Goal: Use online tool/utility: Utilize a website feature to perform a specific function

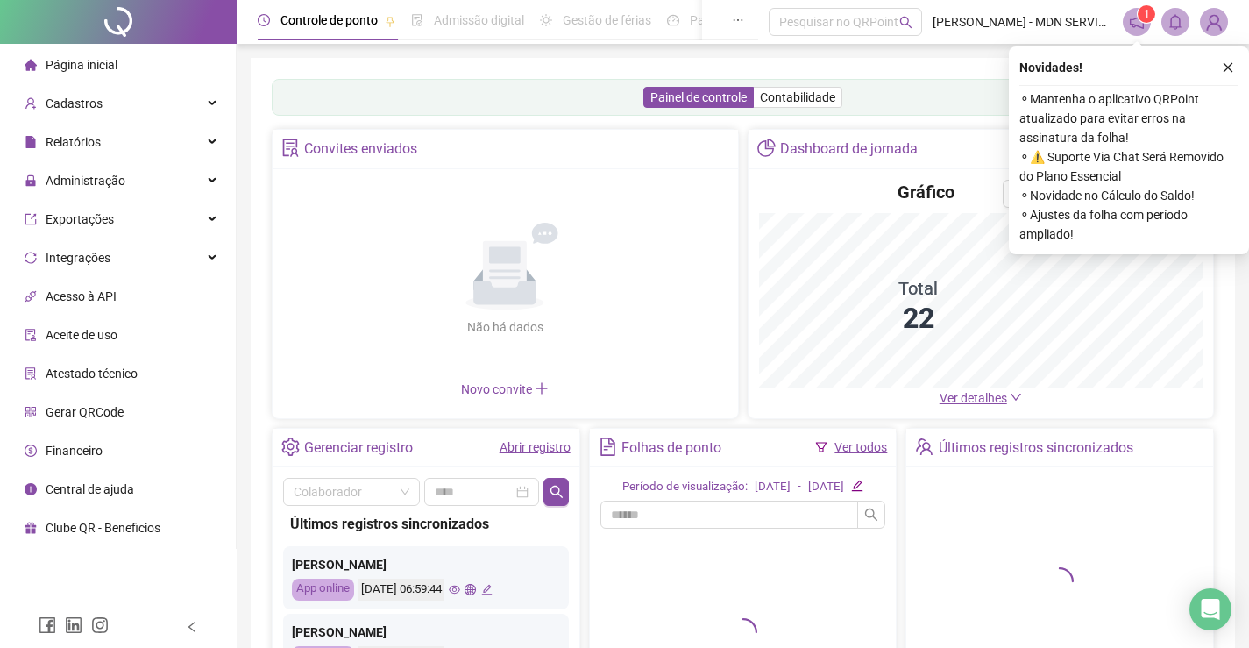
click at [91, 413] on span "Gerar QRCode" at bounding box center [85, 412] width 78 height 14
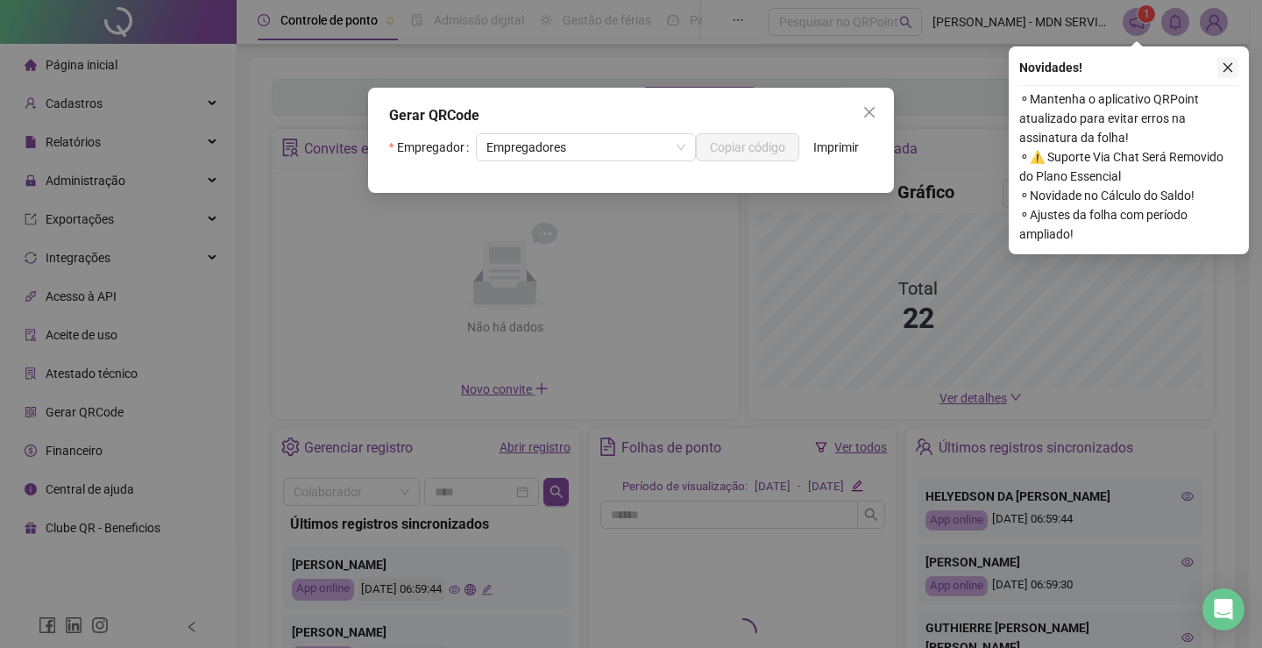
click at [1237, 66] on button "button" at bounding box center [1227, 67] width 21 height 21
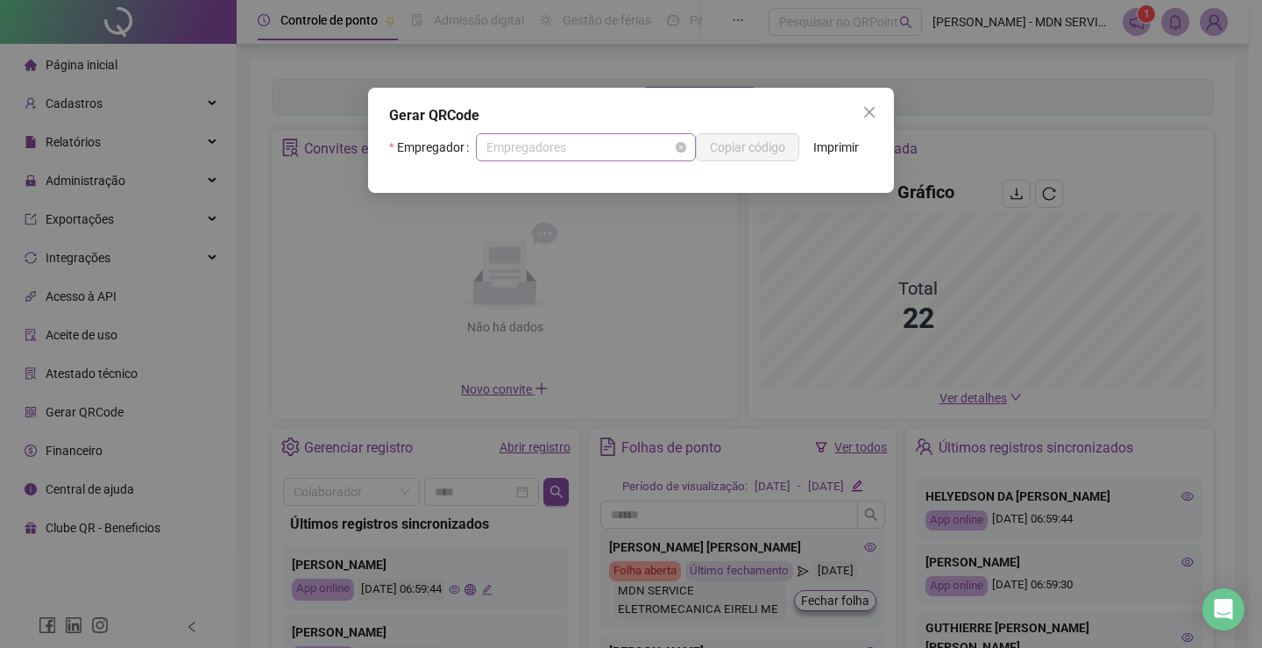
click at [535, 145] on span "Empregadores" at bounding box center [585, 147] width 199 height 26
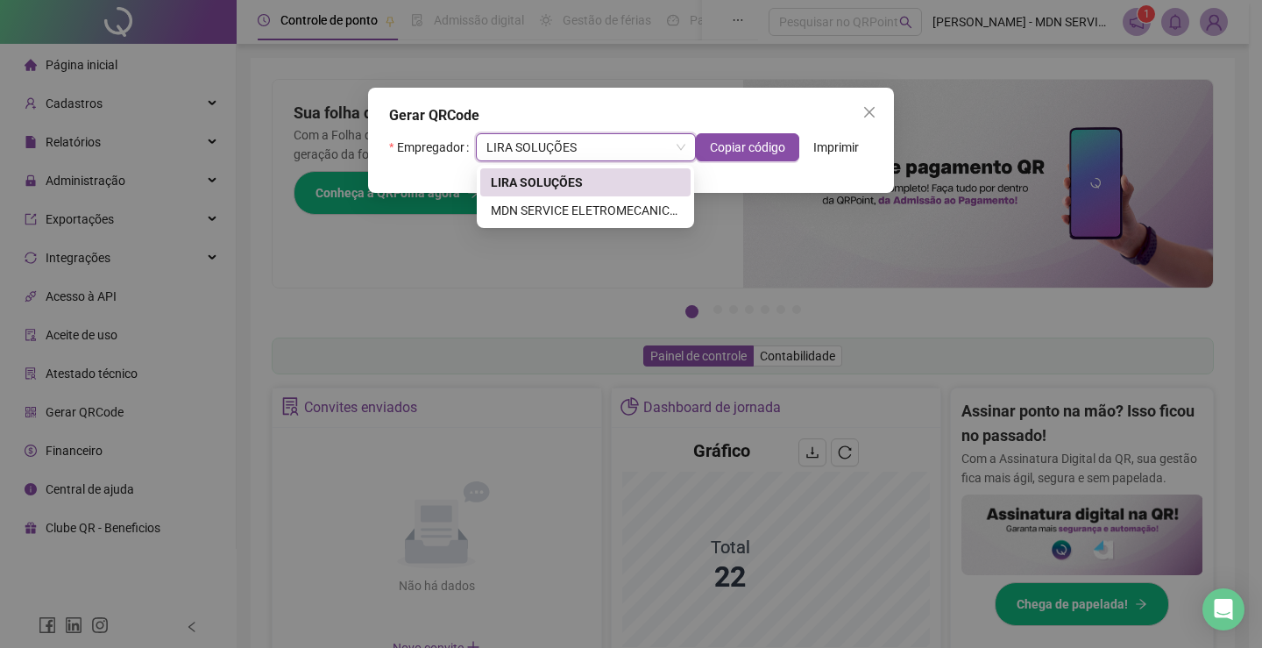
click at [569, 114] on div "Gerar QRCode" at bounding box center [631, 115] width 484 height 21
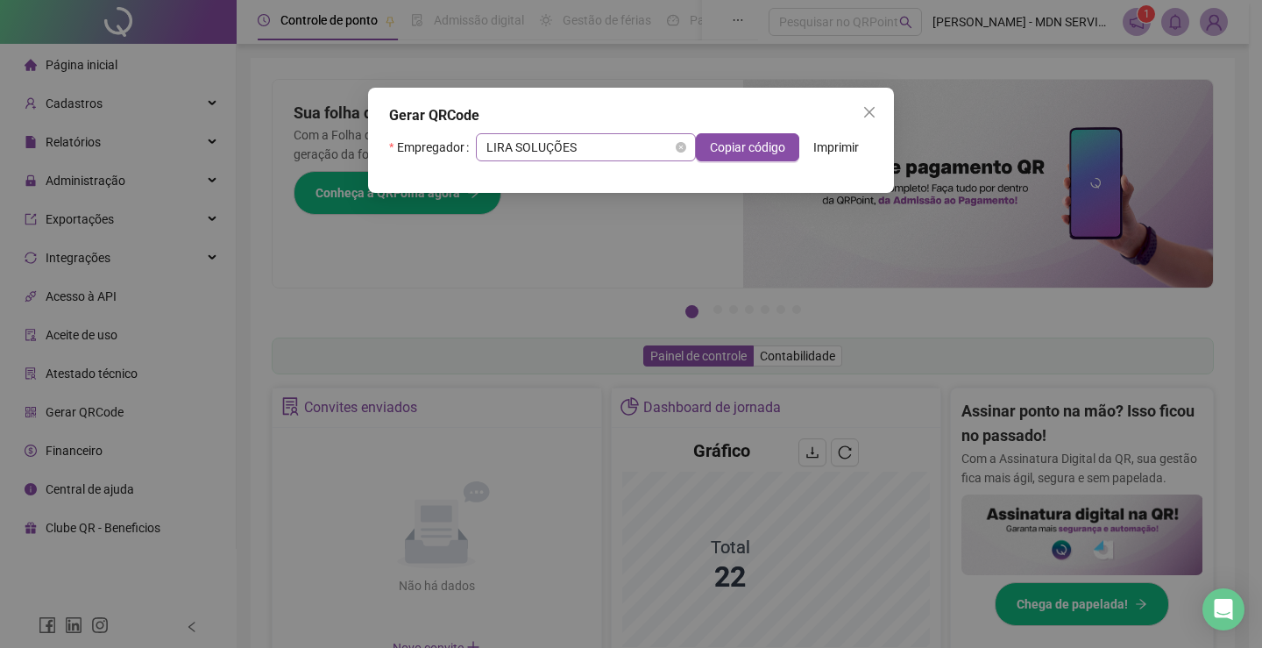
click at [558, 149] on span "LIRA SOLUÇÕES" at bounding box center [585, 147] width 199 height 26
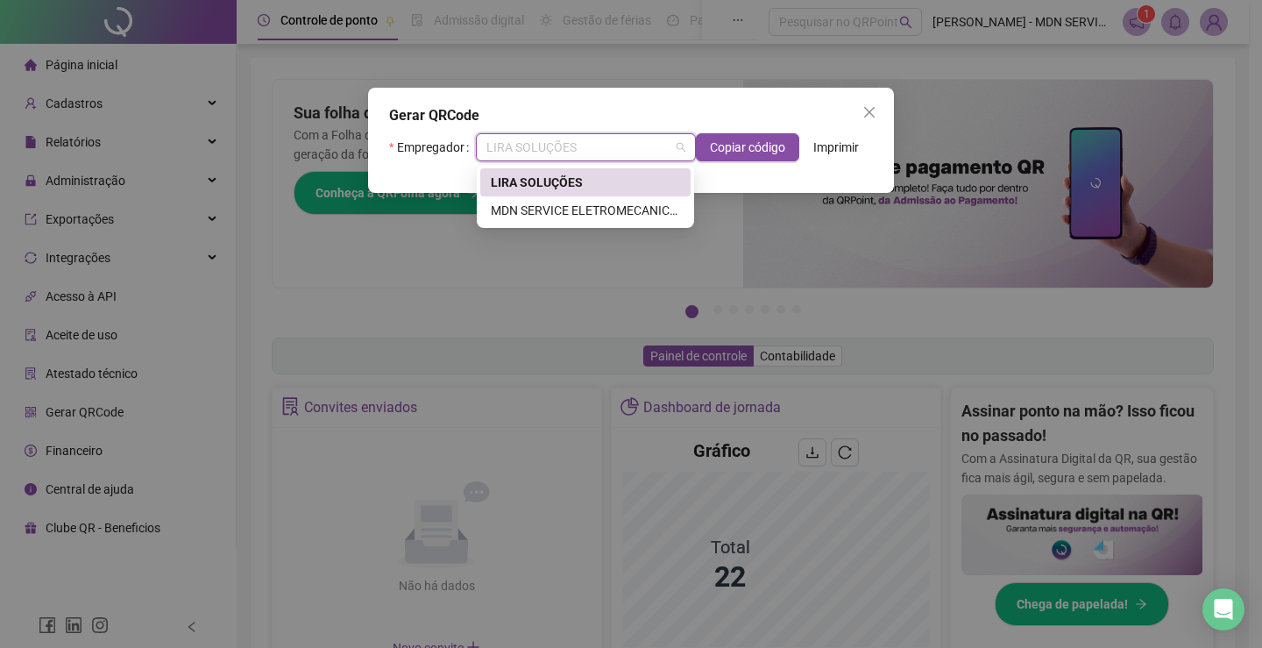
click at [554, 183] on div "LIRA SOLUÇÕES" at bounding box center [585, 182] width 189 height 19
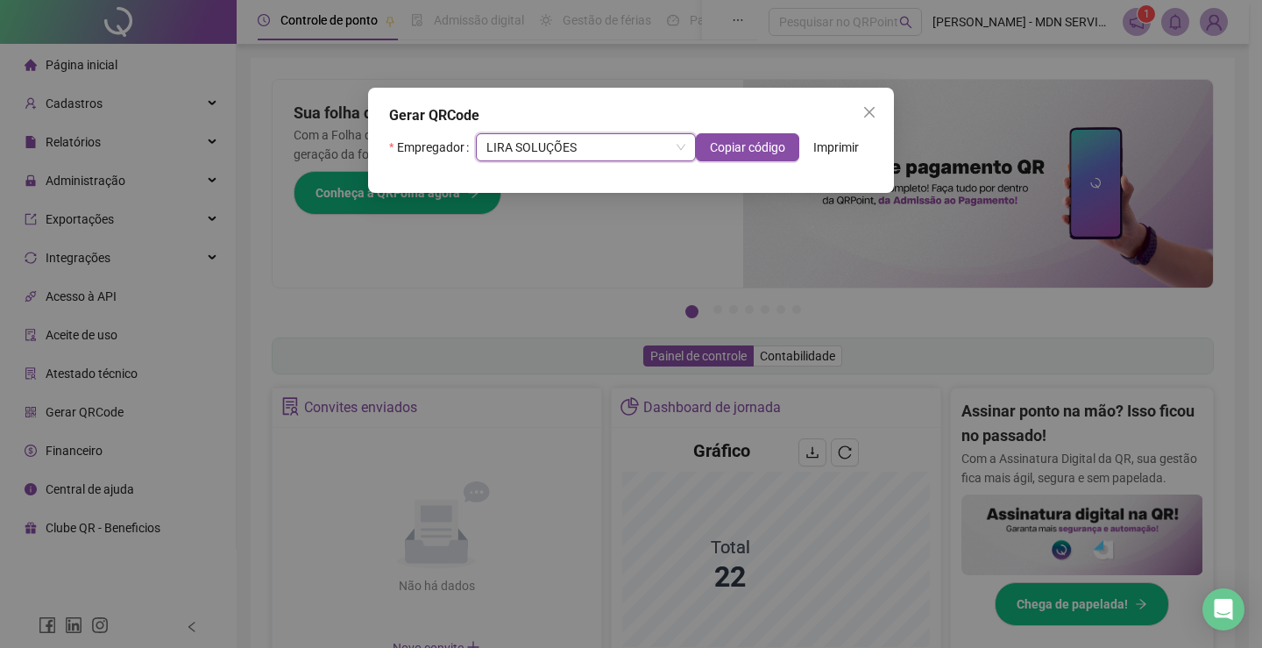
click at [836, 143] on span "Imprimir" at bounding box center [836, 147] width 46 height 19
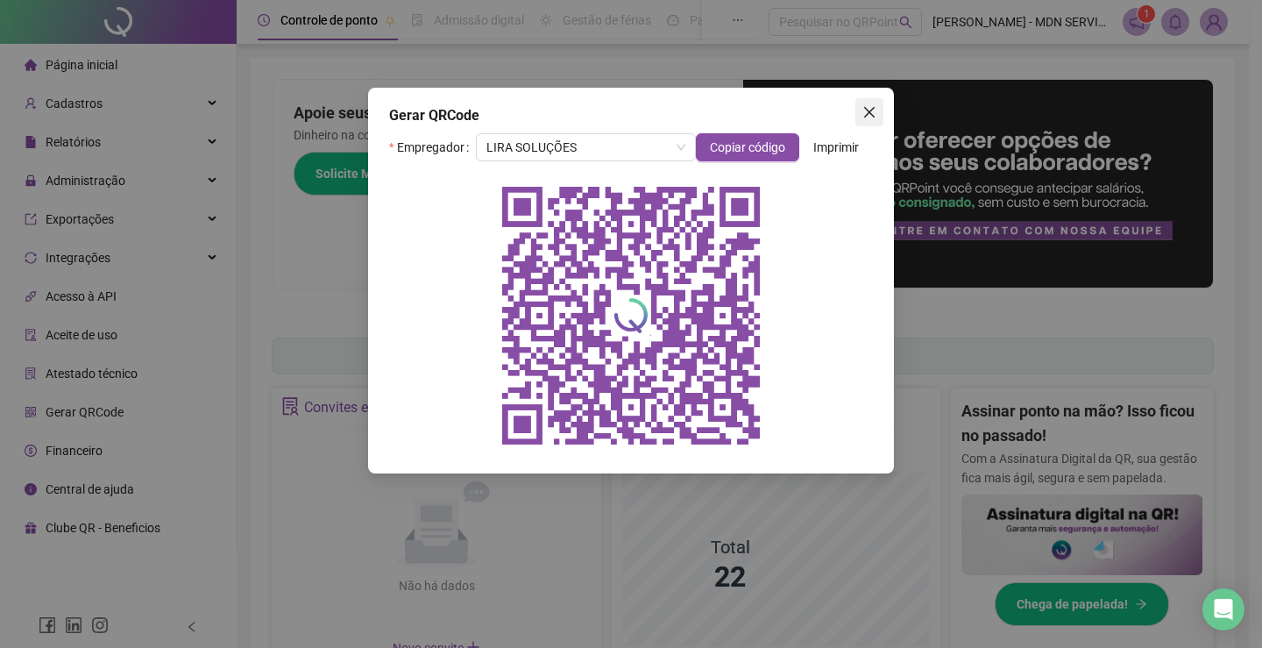
click at [871, 117] on icon "close" at bounding box center [869, 112] width 14 height 14
